Goal: Find specific page/section: Find specific page/section

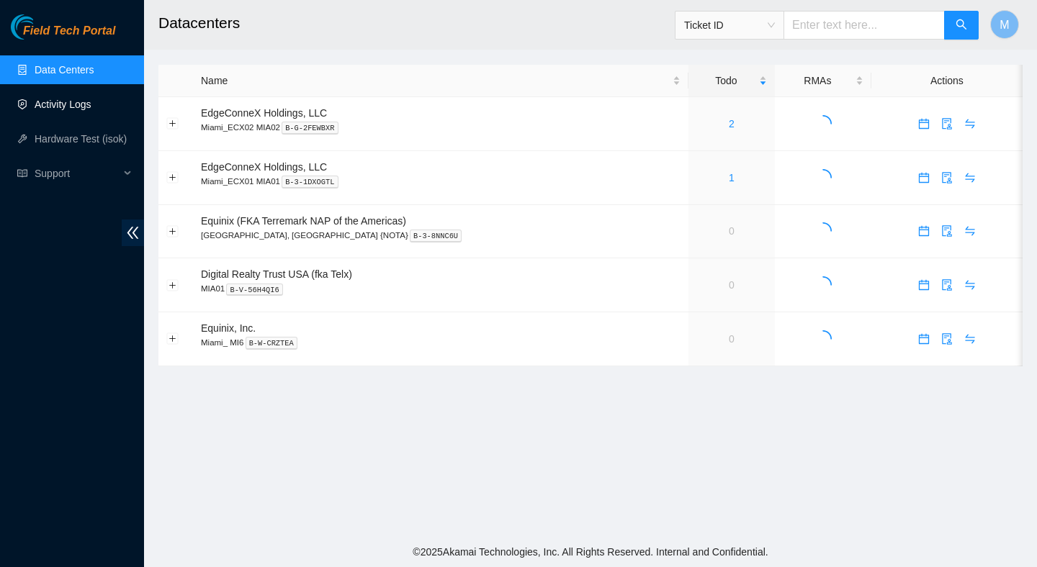
click at [73, 109] on link "Activity Logs" at bounding box center [63, 105] width 57 height 12
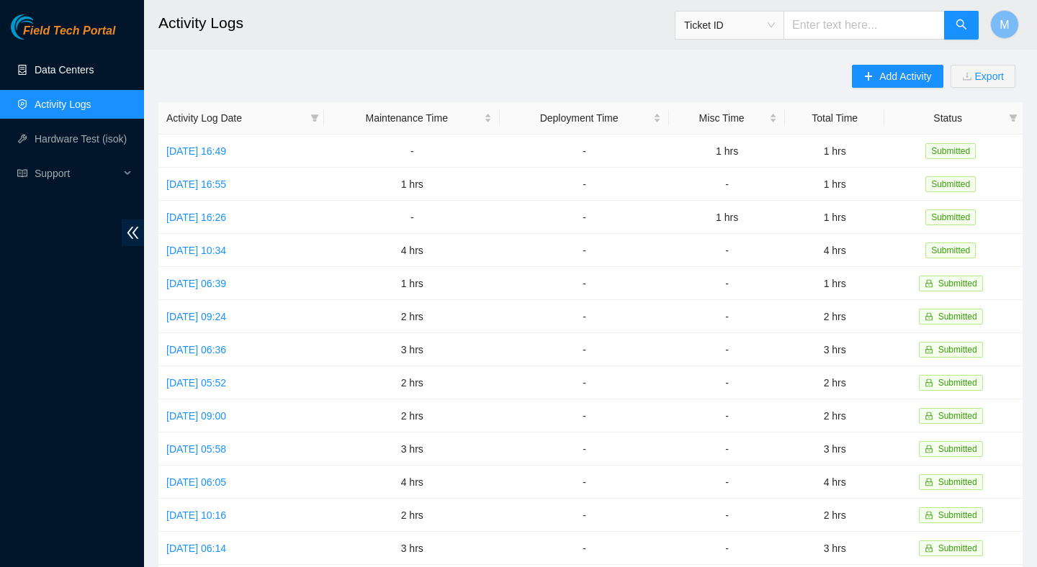
click at [40, 70] on link "Data Centers" at bounding box center [64, 70] width 59 height 12
